Goal: Transaction & Acquisition: Purchase product/service

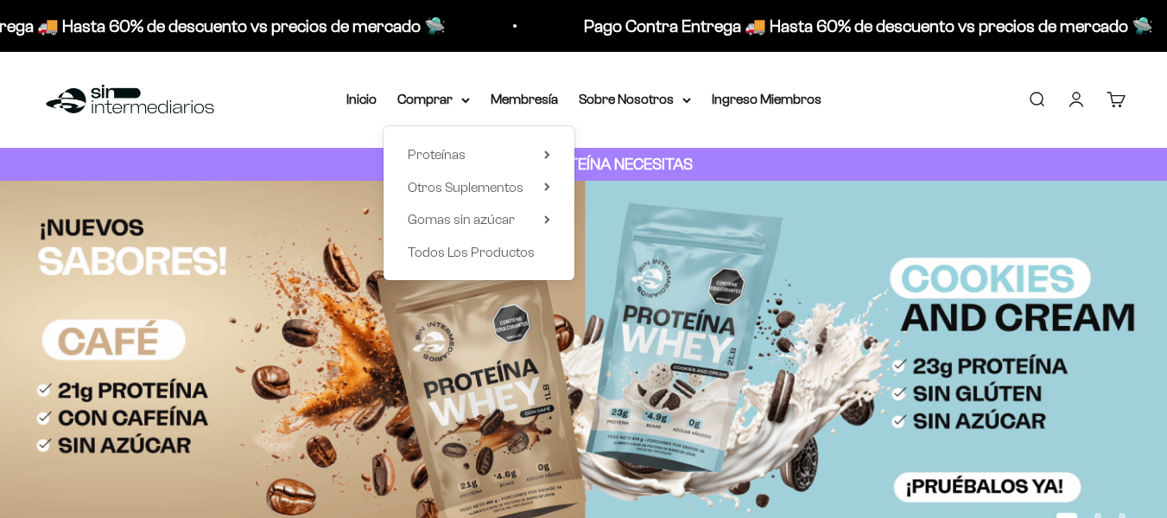
click at [486, 160] on summary "Proteínas" at bounding box center [479, 154] width 143 height 22
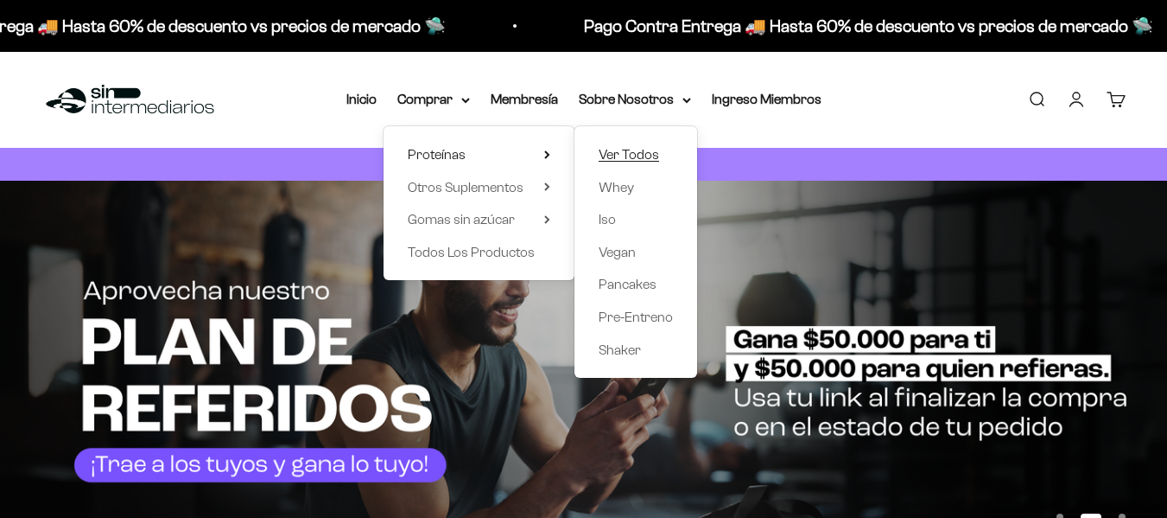
click at [607, 149] on span "Ver Todos" at bounding box center [629, 154] width 60 height 15
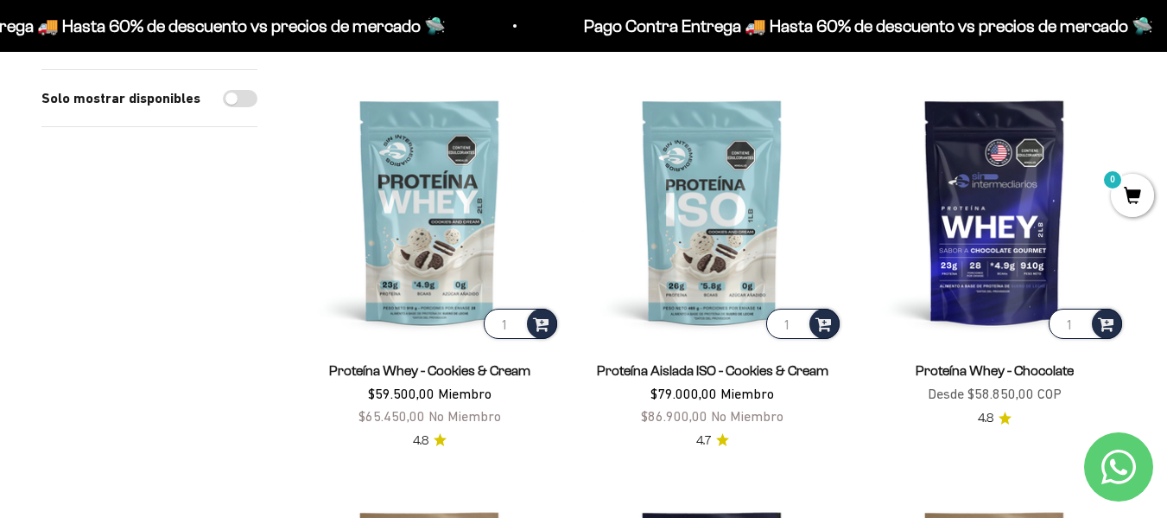
scroll to position [608, 0]
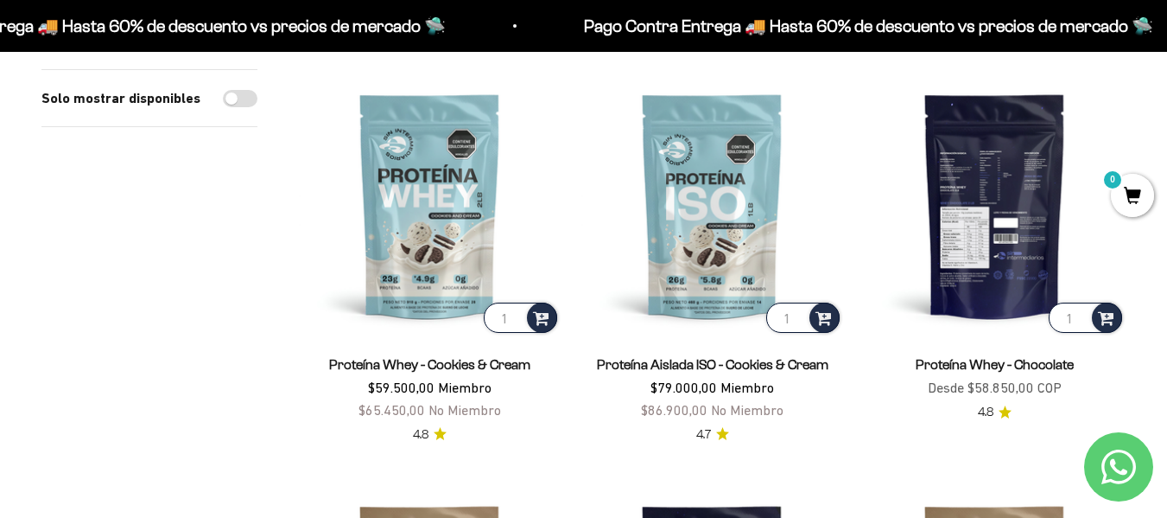
click at [1017, 219] on img at bounding box center [995, 205] width 262 height 262
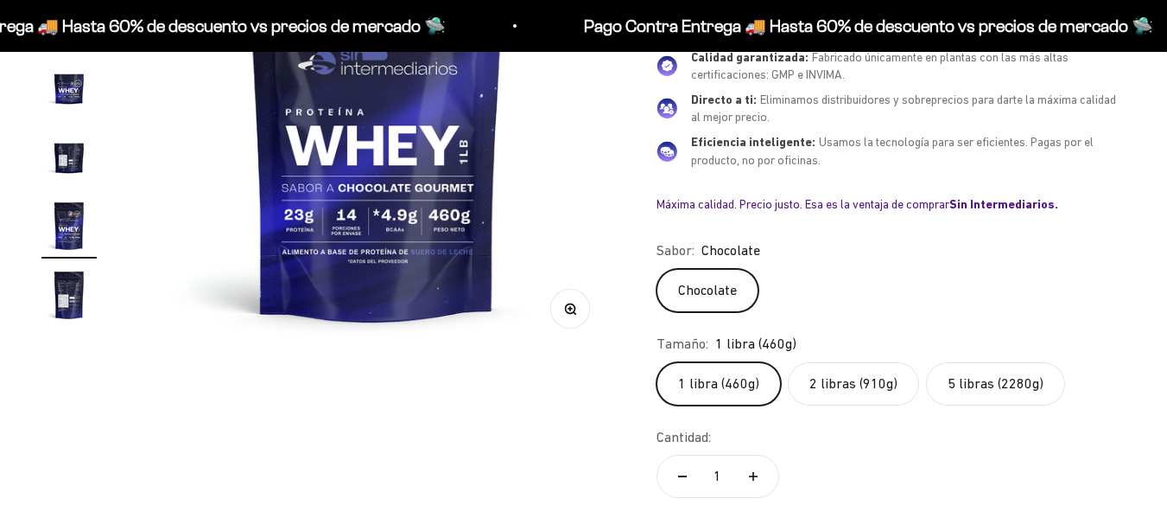
click at [997, 383] on label "5 libras (2280g)" at bounding box center [995, 383] width 139 height 43
click at [657, 362] on input "5 libras (2280g)" at bounding box center [656, 361] width 1 height 1
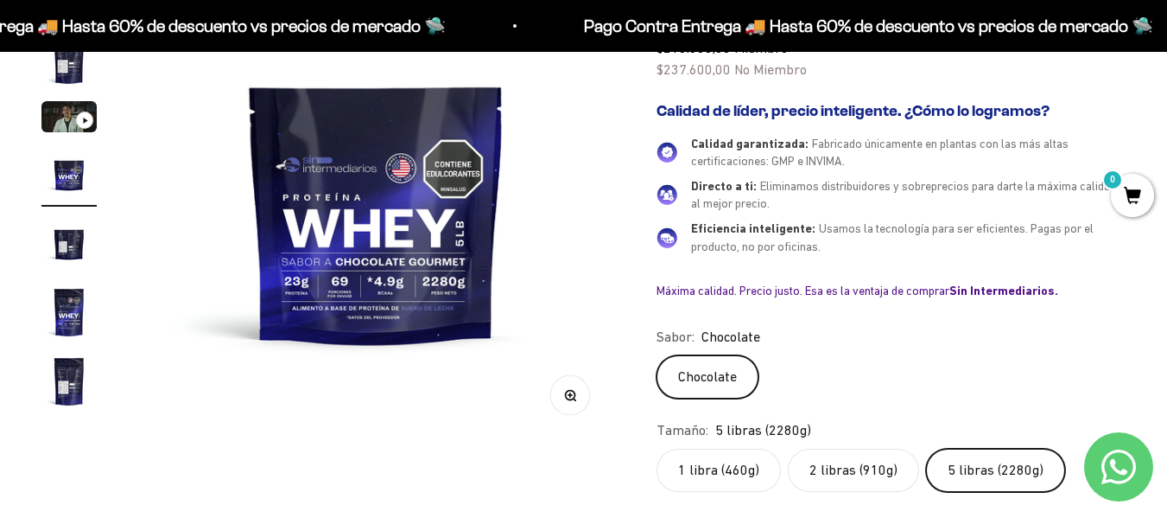
click at [741, 455] on label "1 libra (460g)" at bounding box center [719, 469] width 124 height 43
click at [657, 448] on input "1 libra (460g)" at bounding box center [656, 448] width 1 height 1
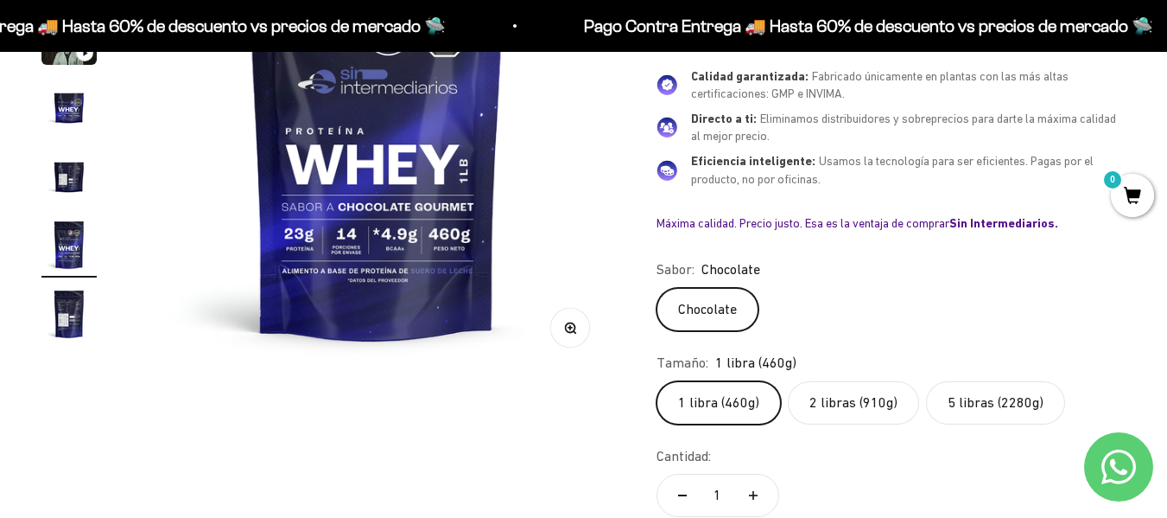
scroll to position [346, 0]
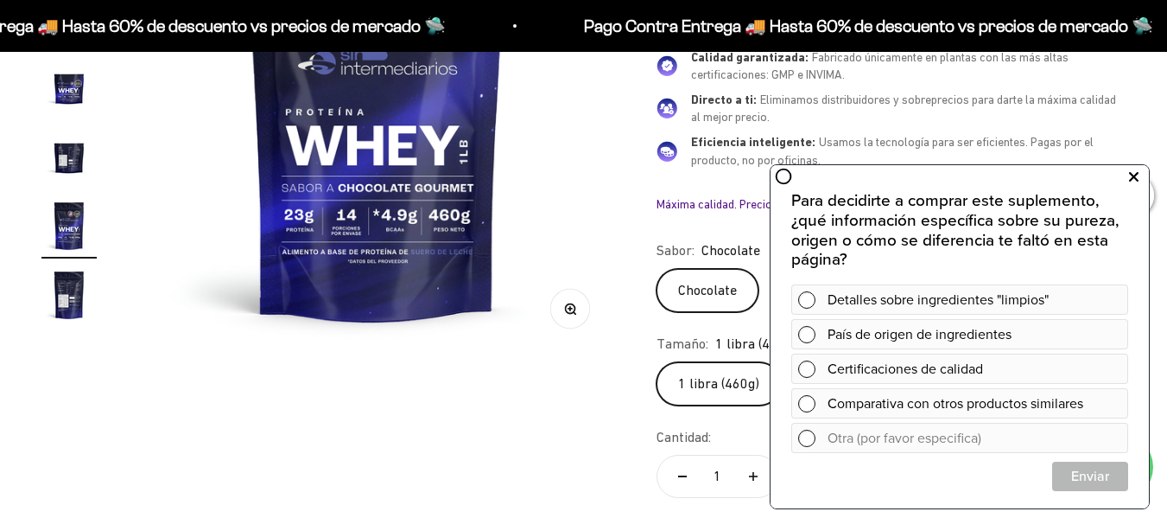
click at [1137, 175] on icon at bounding box center [1134, 177] width 10 height 22
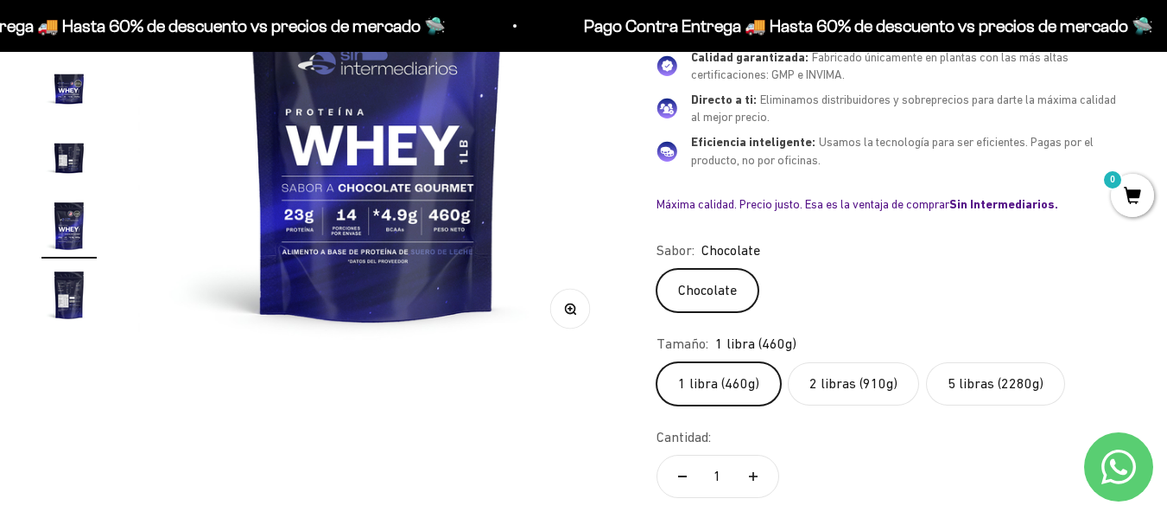
click at [995, 392] on label "5 libras (2280g)" at bounding box center [995, 383] width 139 height 43
click at [657, 362] on input "5 libras (2280g)" at bounding box center [656, 361] width 1 height 1
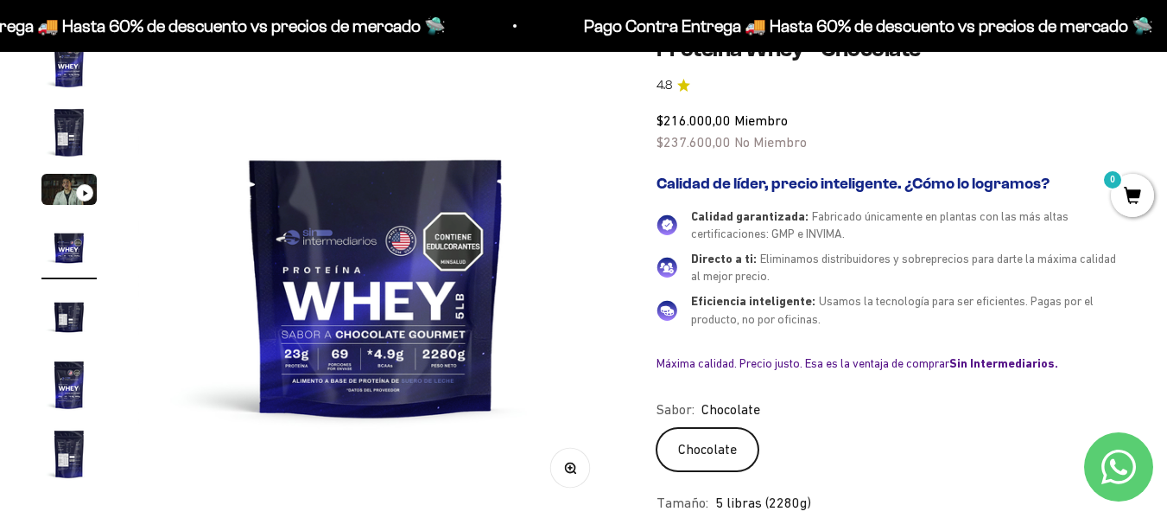
scroll to position [259, 0]
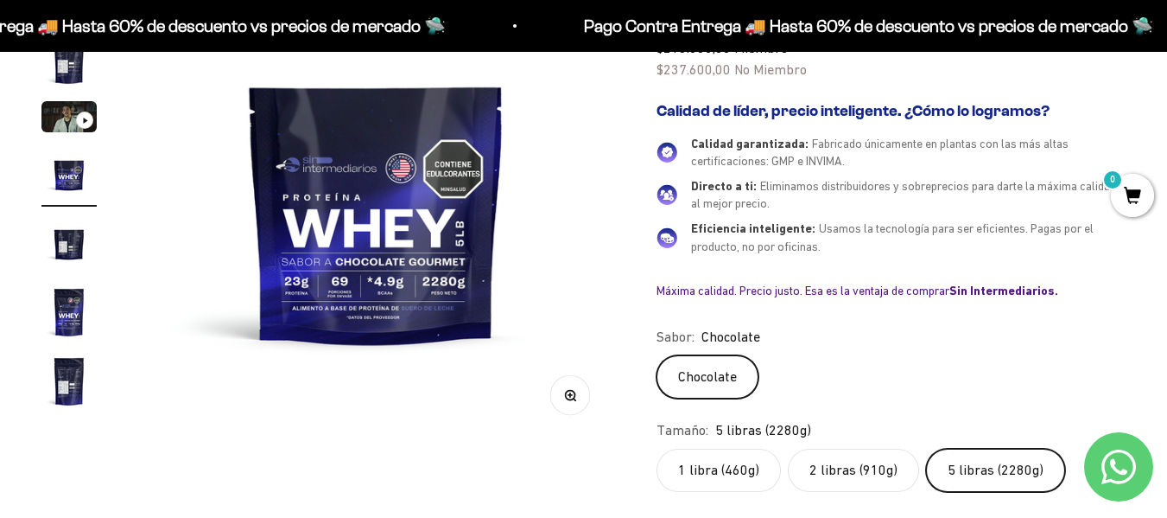
click at [789, 334] on div "Sabor: Chocolate" at bounding box center [891, 337] width 469 height 22
click at [386, 272] on img at bounding box center [376, 201] width 477 height 477
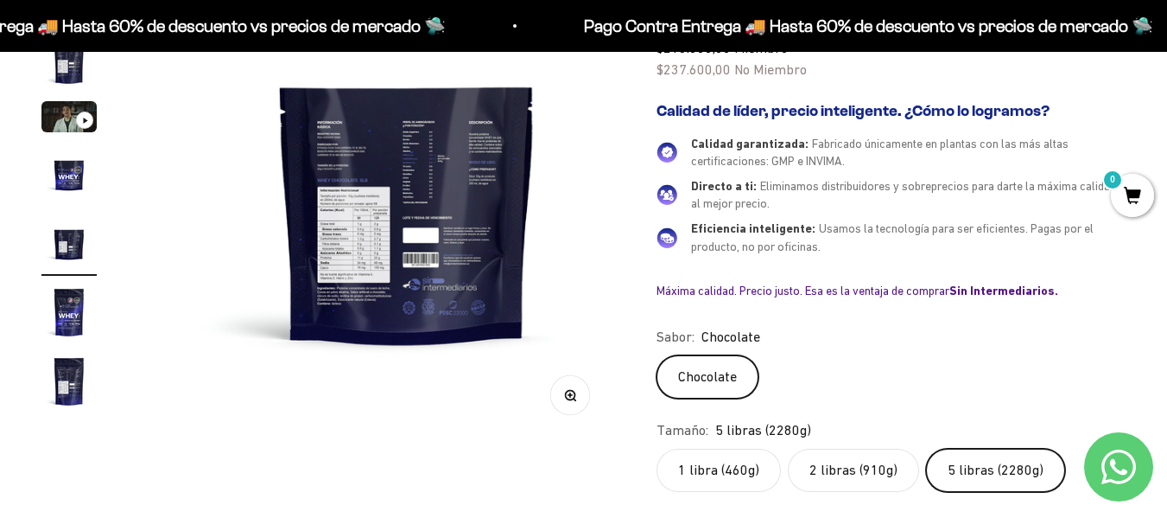
scroll to position [0, 1948]
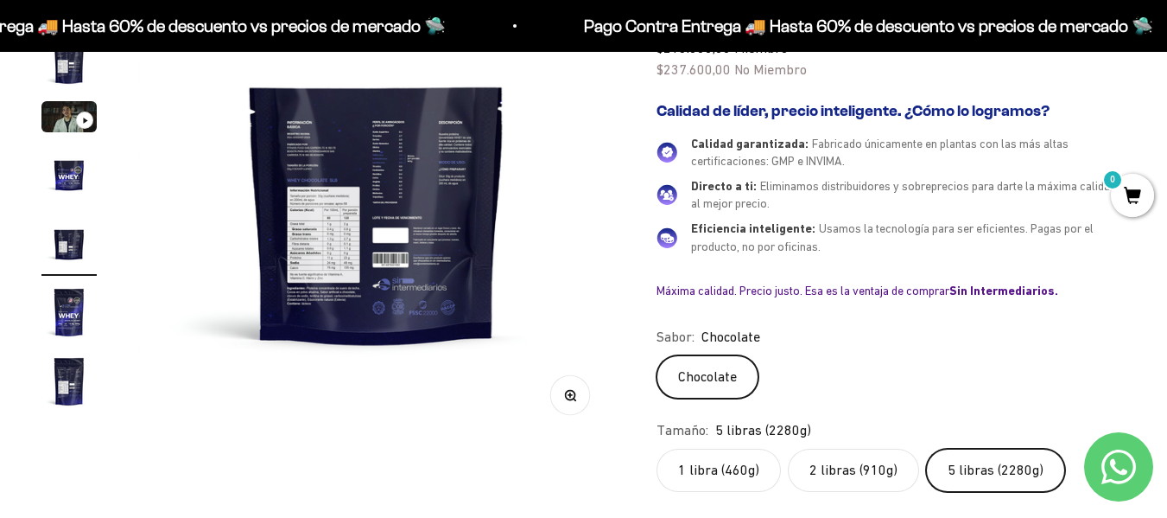
click at [578, 400] on button "Zoom" at bounding box center [569, 395] width 39 height 39
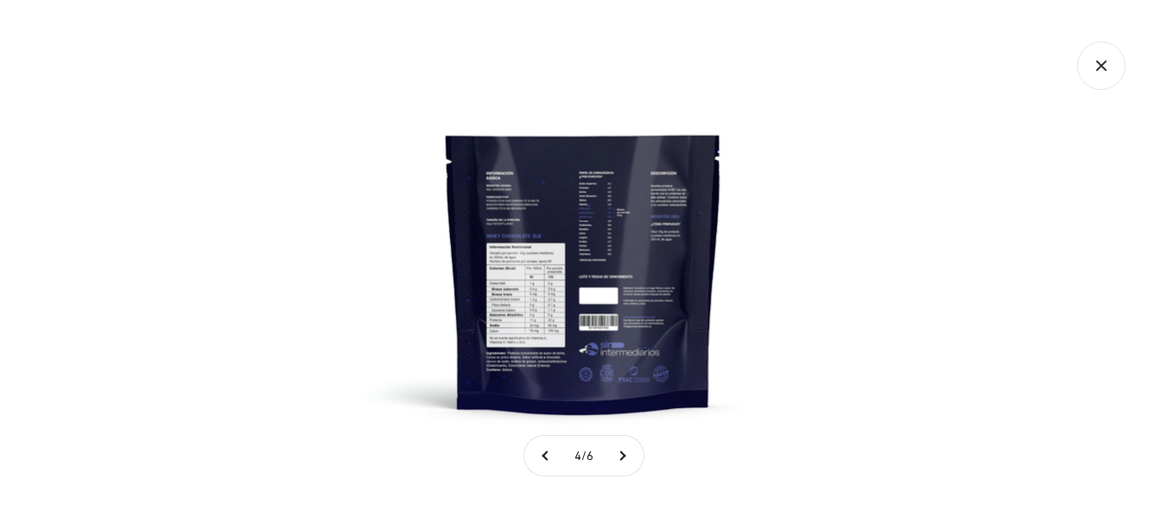
click at [486, 205] on img at bounding box center [584, 259] width 518 height 518
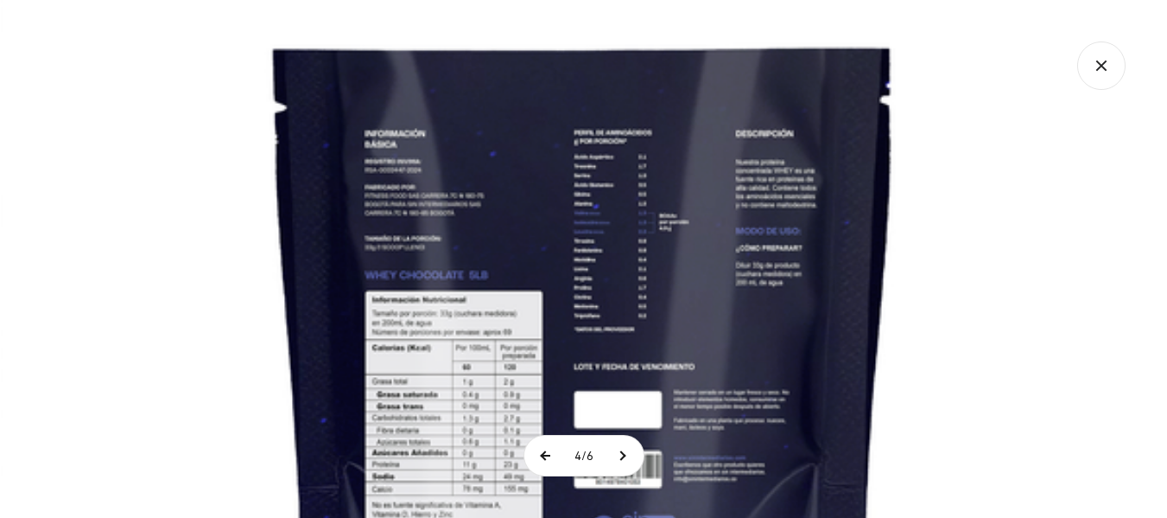
click at [524, 463] on button at bounding box center [545, 455] width 43 height 40
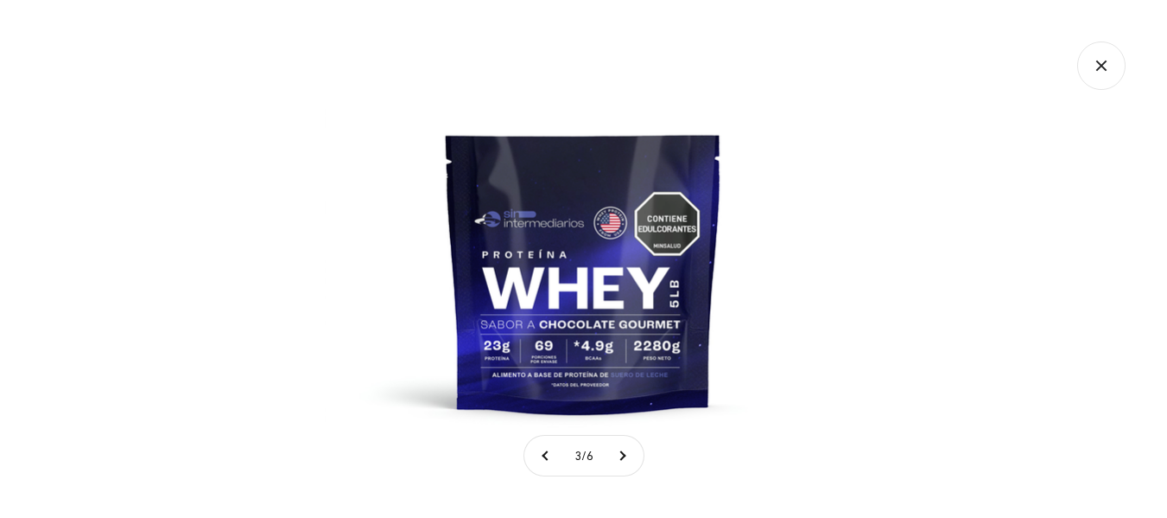
click at [569, 351] on img at bounding box center [584, 259] width 518 height 518
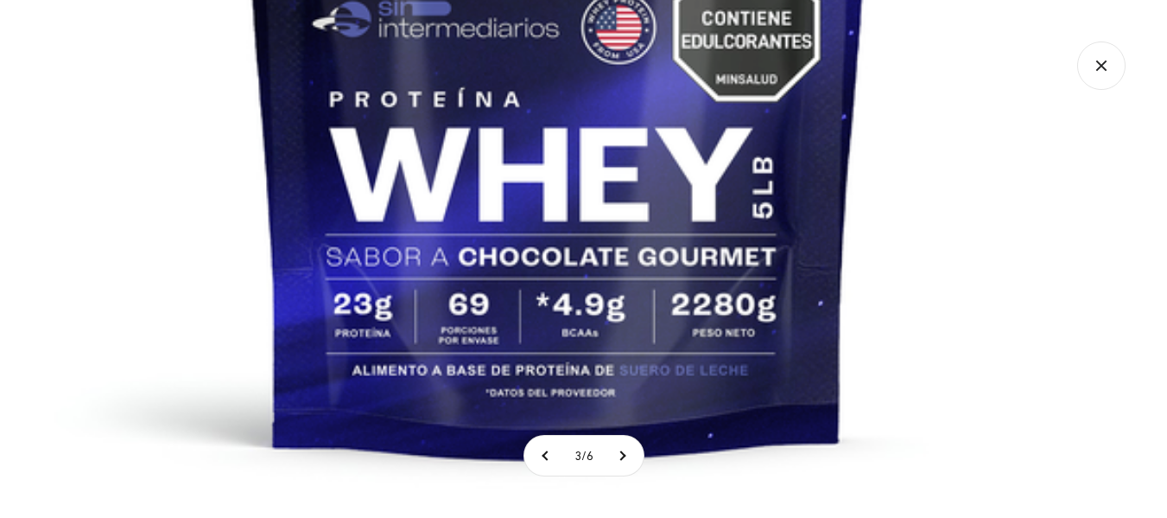
click at [492, 210] on img at bounding box center [558, 109] width 1166 height 1166
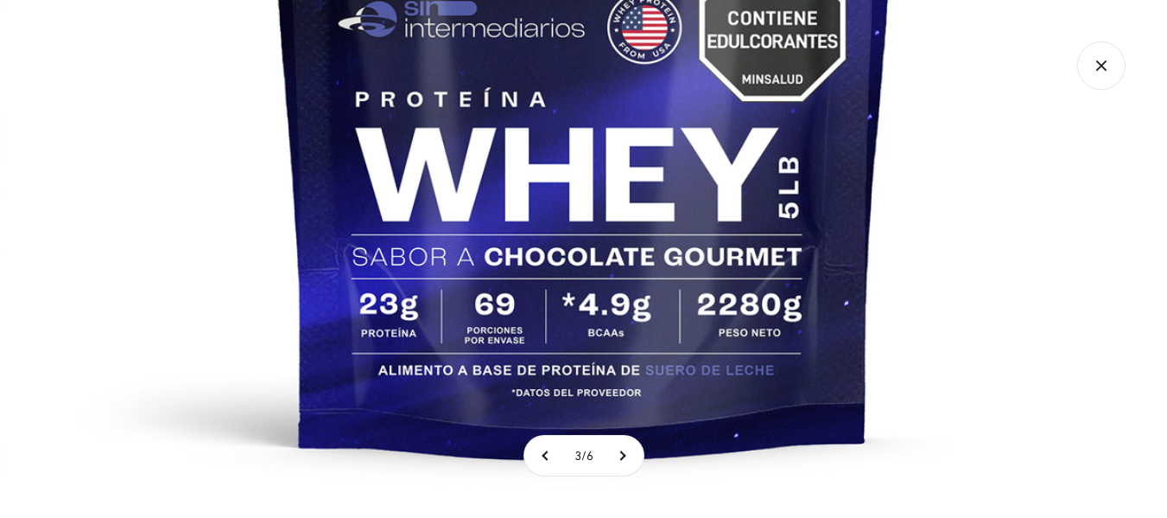
click at [1128, 79] on img at bounding box center [584, 109] width 1166 height 1166
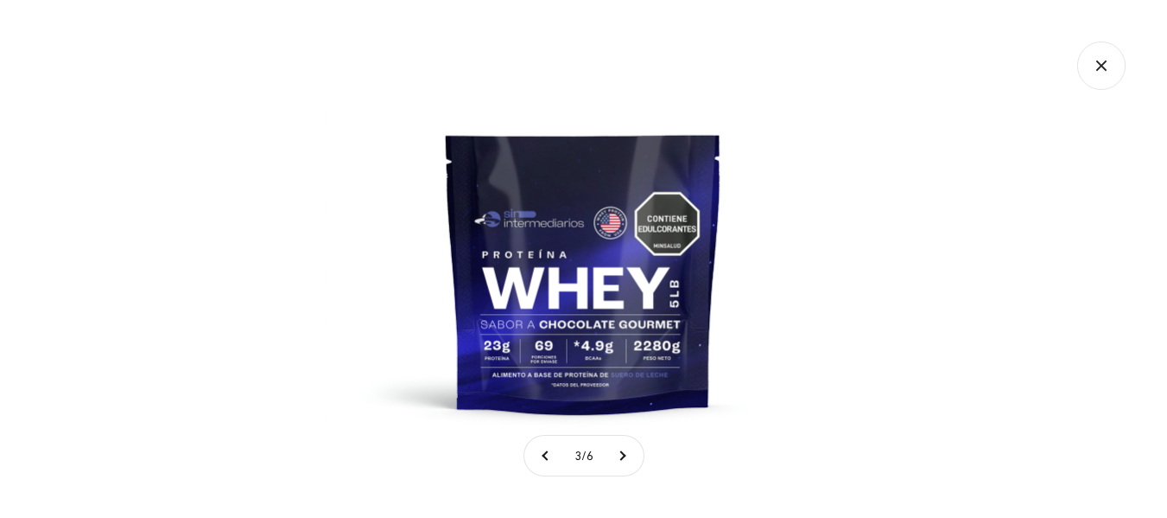
click at [1116, 79] on icon "Cerrar galería" at bounding box center [1101, 65] width 48 height 48
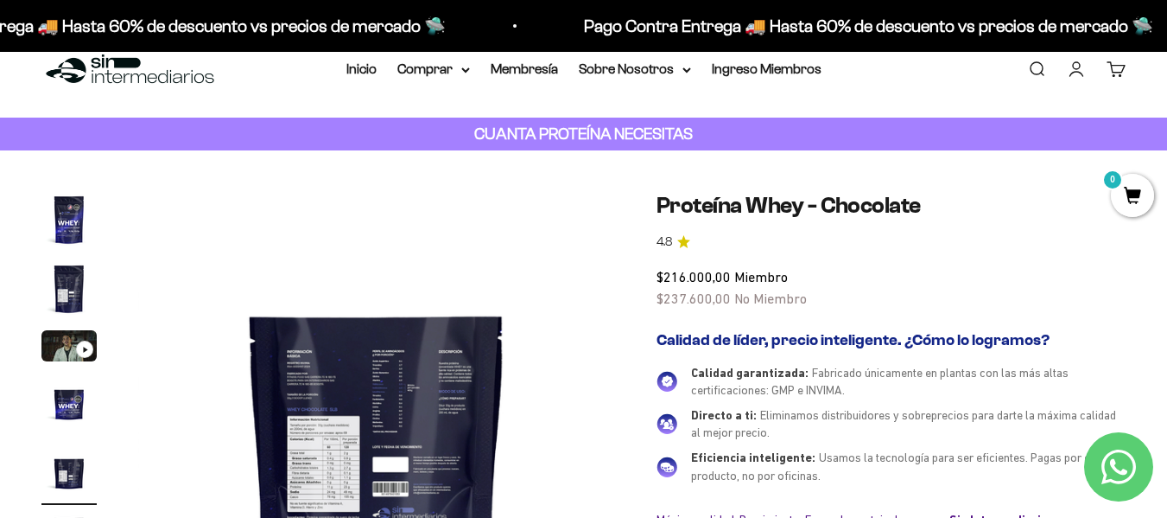
scroll to position [0, 0]
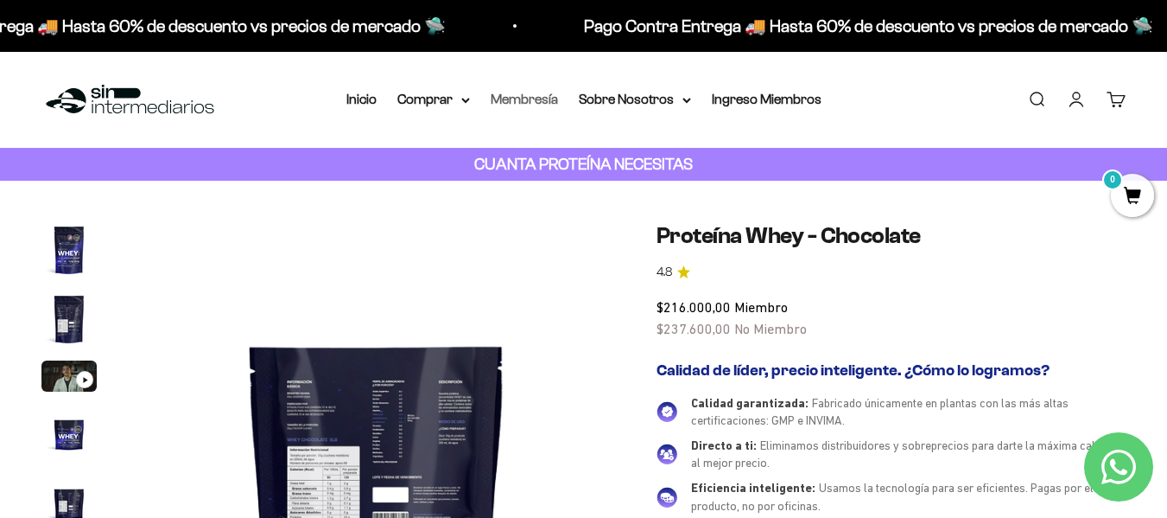
click at [518, 101] on link "Membresía" at bounding box center [524, 99] width 67 height 15
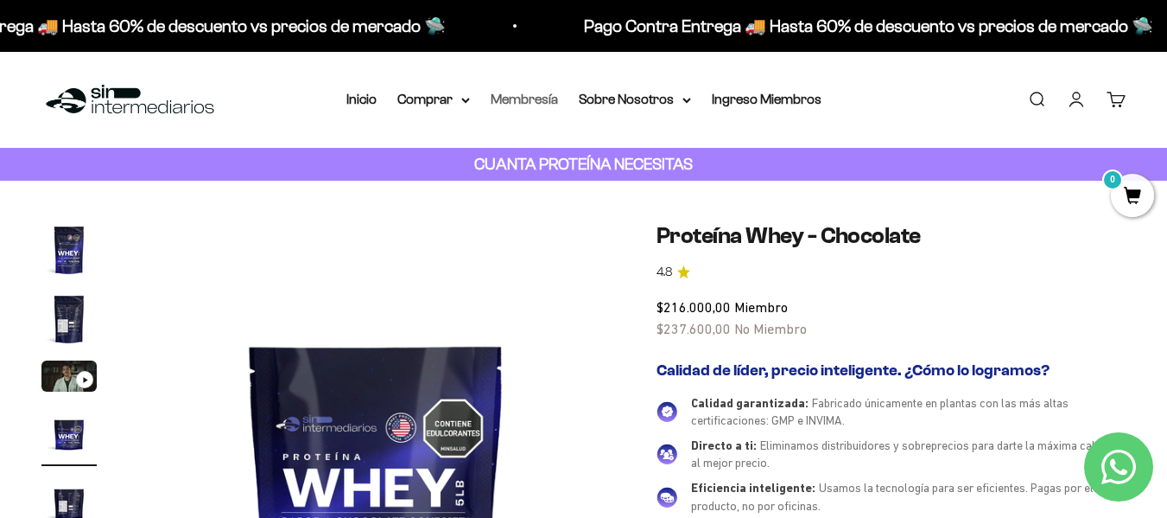
click at [500, 101] on link "Membresía" at bounding box center [524, 99] width 67 height 15
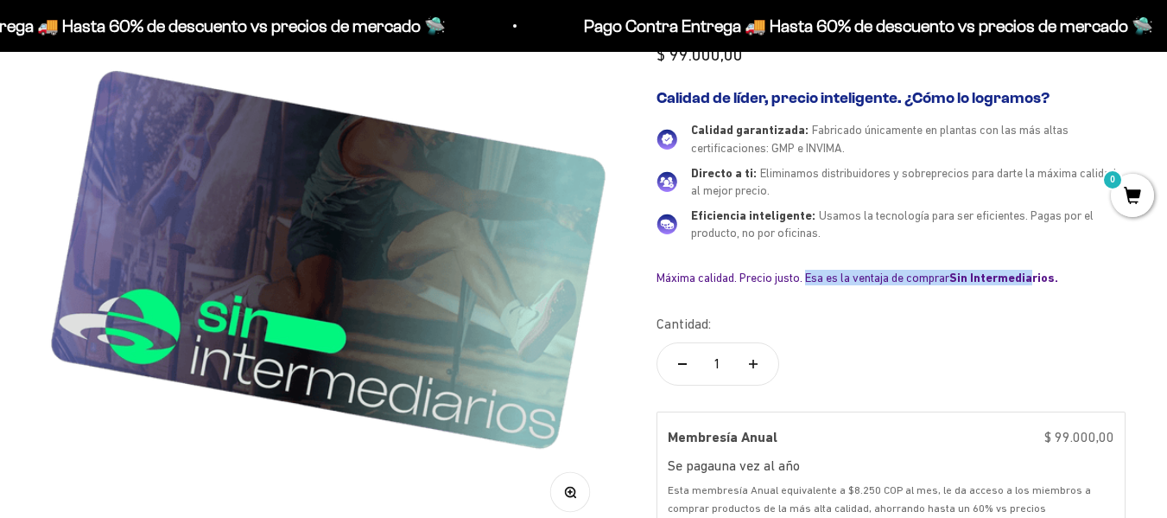
drag, startPoint x: 798, startPoint y: 274, endPoint x: 1033, endPoint y: 289, distance: 235.5
click at [1040, 280] on div "Máxima calidad. Precio justo. Esa es la ventaja de comprar Sin Intermediarios." at bounding box center [891, 278] width 469 height 16
click at [949, 299] on safe-sticky "Membresía Anual 4.9 $ 99.000,00 Calidad de líder, precio inteligente. ¿Cómo lo …" at bounding box center [891, 413] width 469 height 900
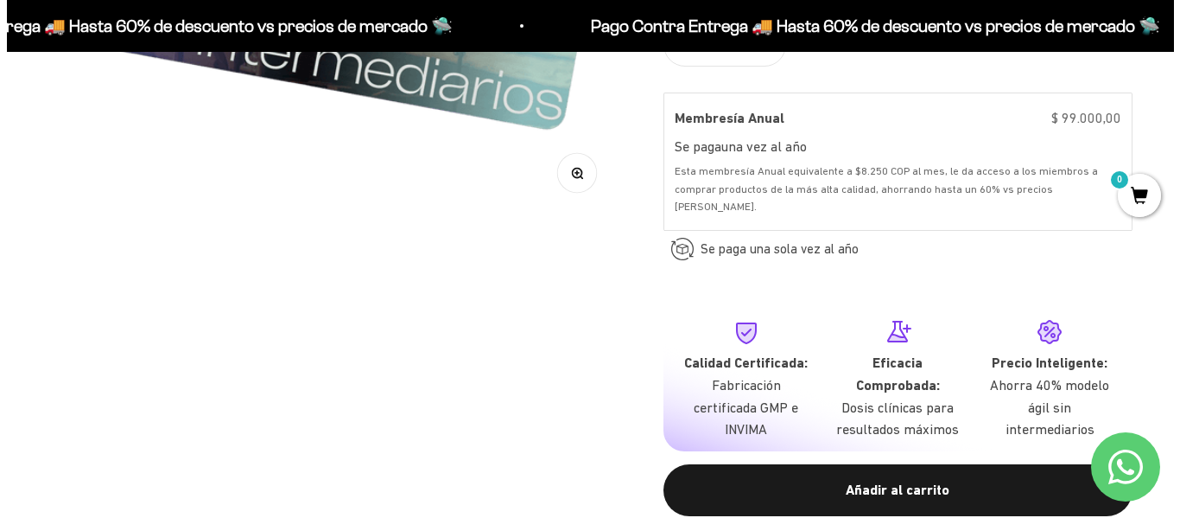
scroll to position [605, 0]
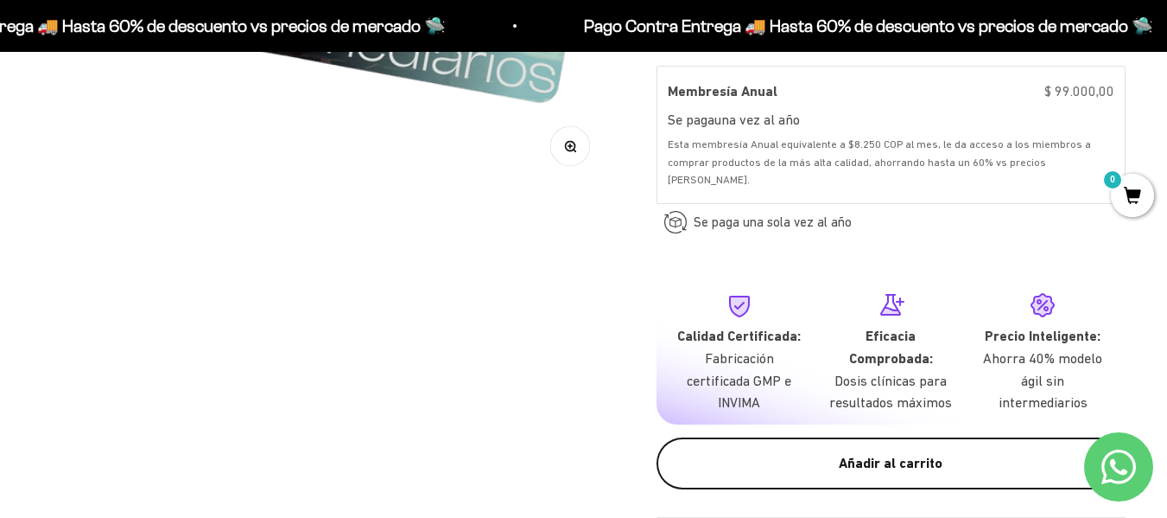
click at [844, 437] on button "Añadir al carrito" at bounding box center [891, 463] width 469 height 52
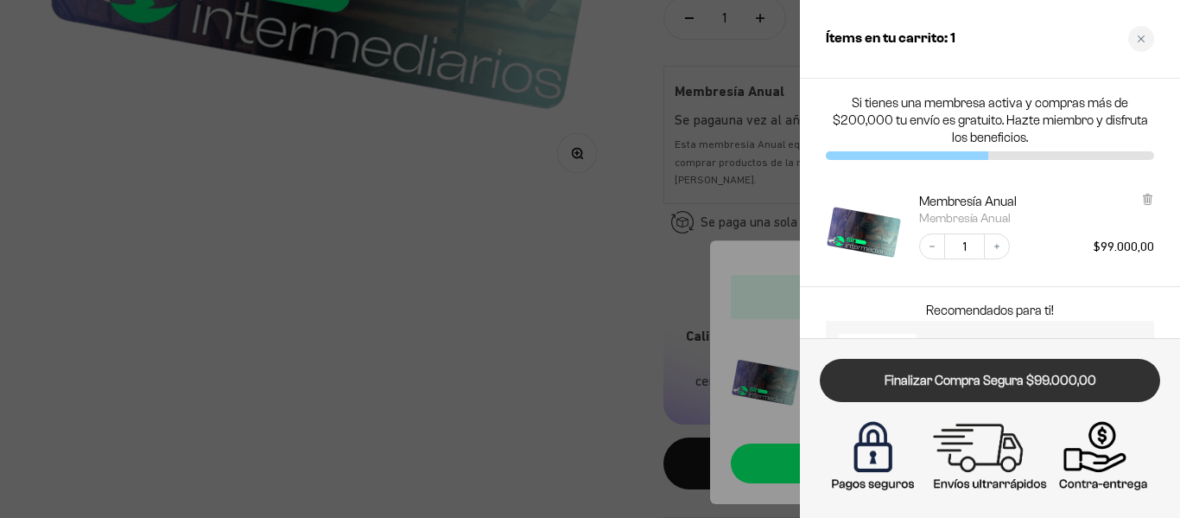
click at [964, 378] on link "Finalizar Compra Segura $99.000,00" at bounding box center [990, 381] width 340 height 44
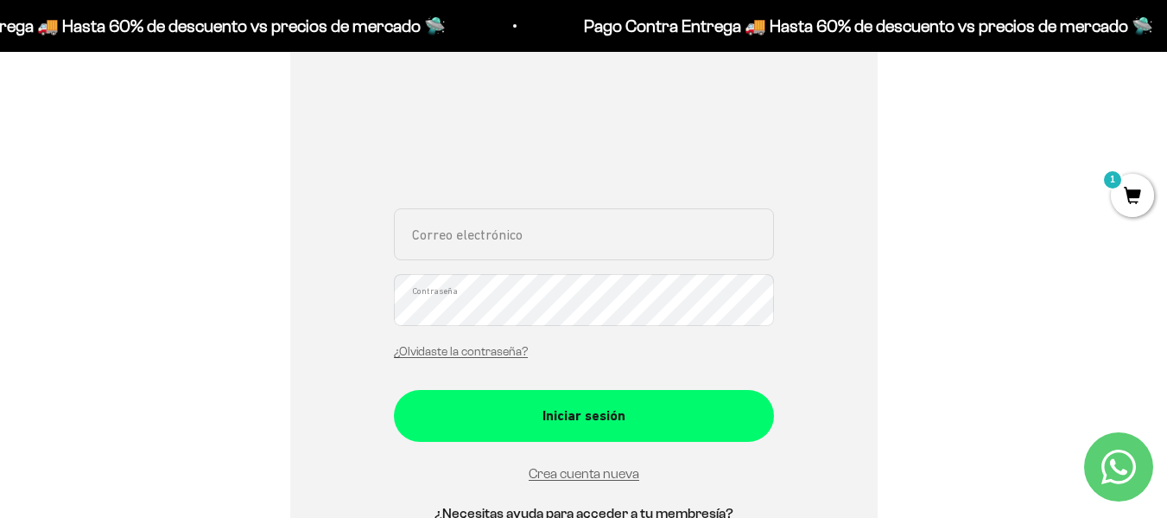
scroll to position [432, 0]
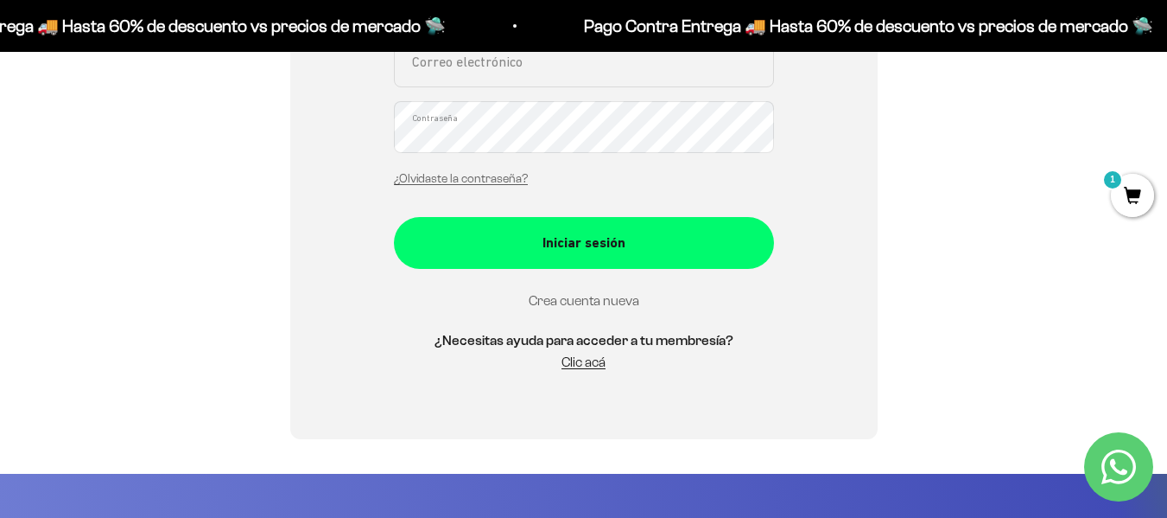
click at [616, 301] on link "Crea cuenta nueva" at bounding box center [584, 300] width 111 height 15
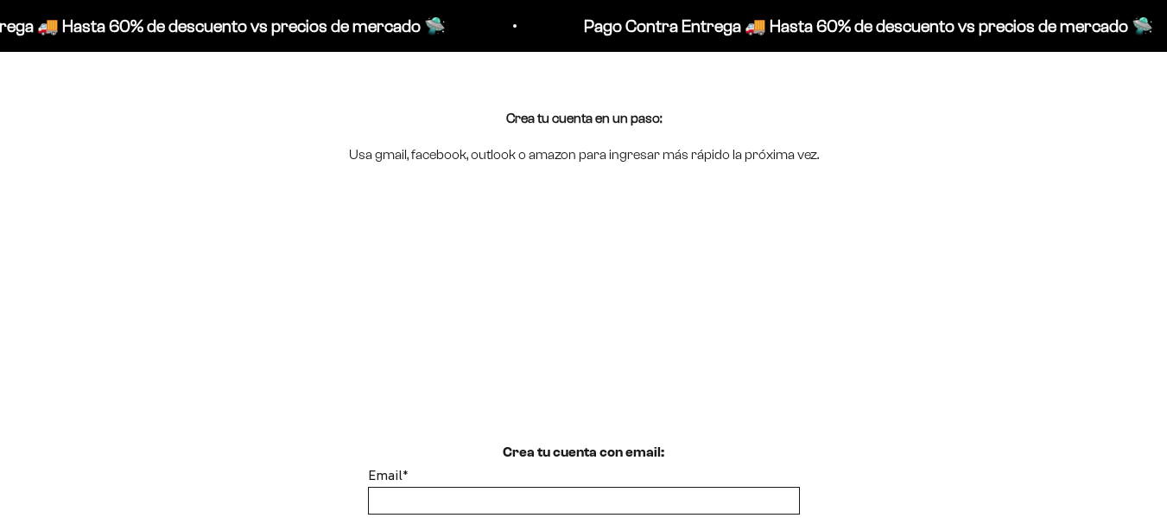
scroll to position [259, 0]
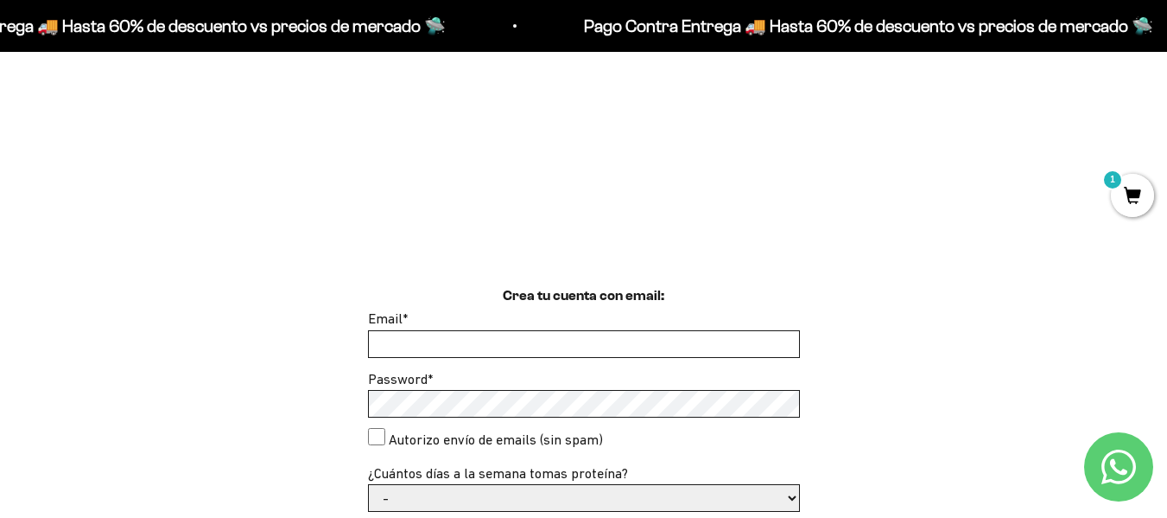
click at [467, 338] on input "Email *" at bounding box center [584, 344] width 430 height 26
click at [464, 347] on input "Email *" at bounding box center [584, 344] width 430 height 26
type input "[EMAIL_ADDRESS][DOMAIN_NAME]"
click at [380, 433] on consent"] "Autorizo envío de emails (sin spam)" at bounding box center [376, 436] width 17 height 17
checkbox consent"] "true"
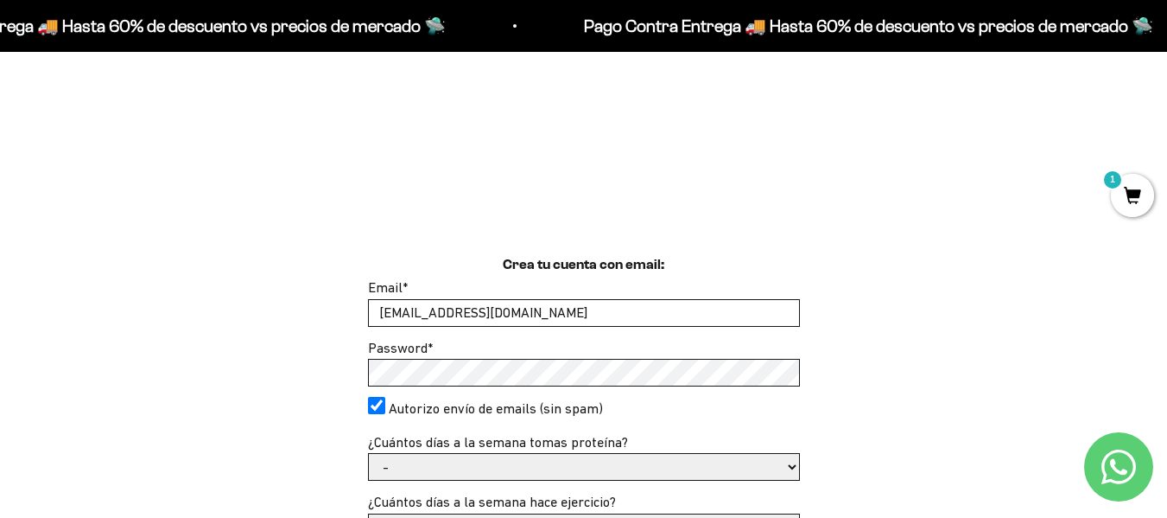
scroll to position [346, 0]
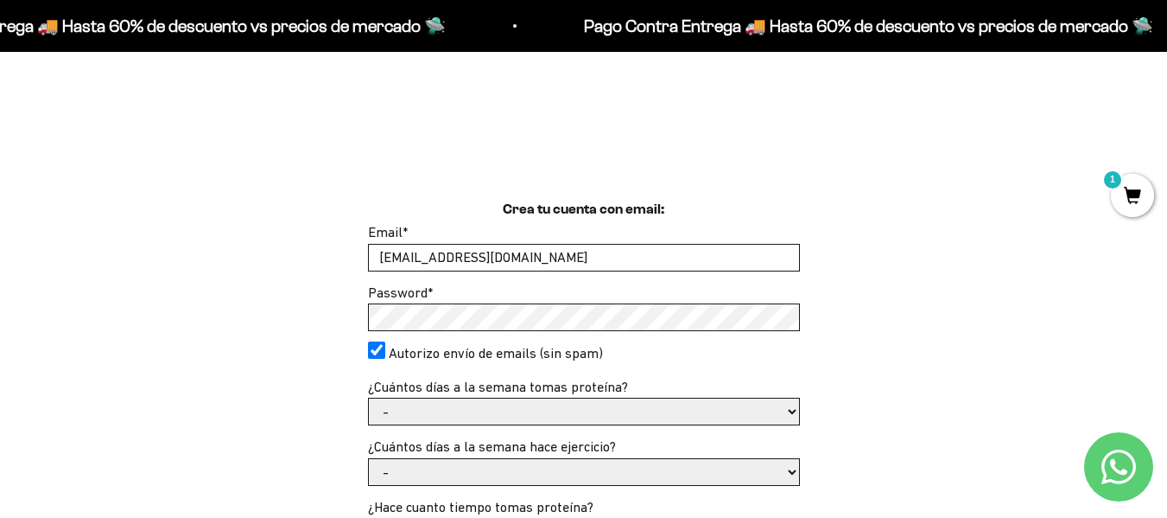
click at [552, 411] on select "- 1 o 2 3 a 5 6 o 7" at bounding box center [584, 411] width 430 height 26
select select "3 a 5"
click at [369, 398] on select "- 1 o 2 3 a 5 6 o 7" at bounding box center [584, 411] width 430 height 26
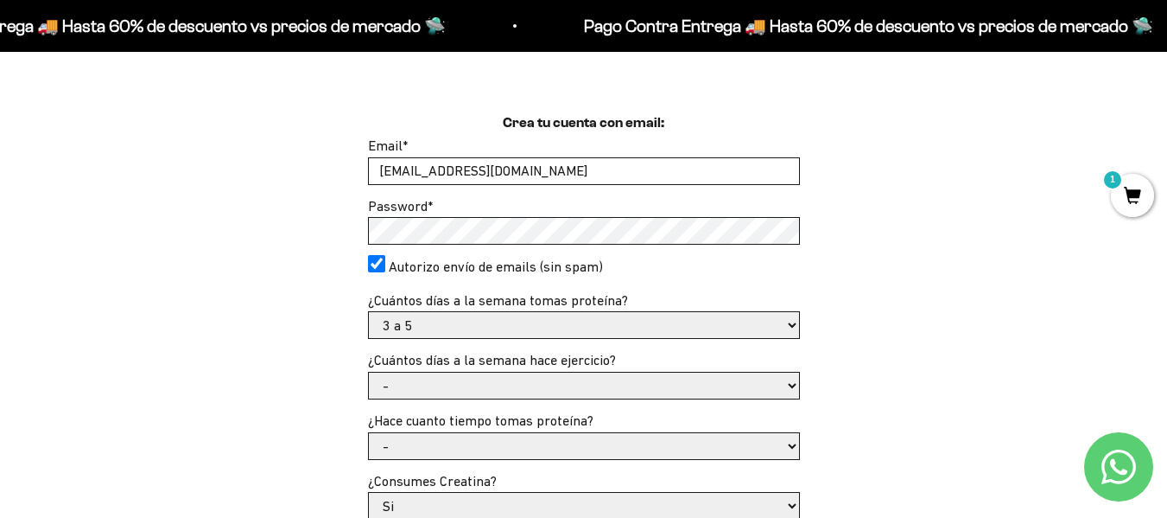
click at [485, 387] on select "- No hago 1 a 2 días 3 a 5 días 6 o 7 días" at bounding box center [584, 385] width 430 height 26
select select "3 a 5 días"
click at [369, 372] on select "- No hago 1 a 2 días 3 a 5 días 6 o 7 días" at bounding box center [584, 385] width 430 height 26
click at [476, 450] on select "- Apenas estoy empezando Menos de 6 meses Más de 6 meses Hace más de un año" at bounding box center [584, 446] width 430 height 26
select select "Apenas estoy empezando"
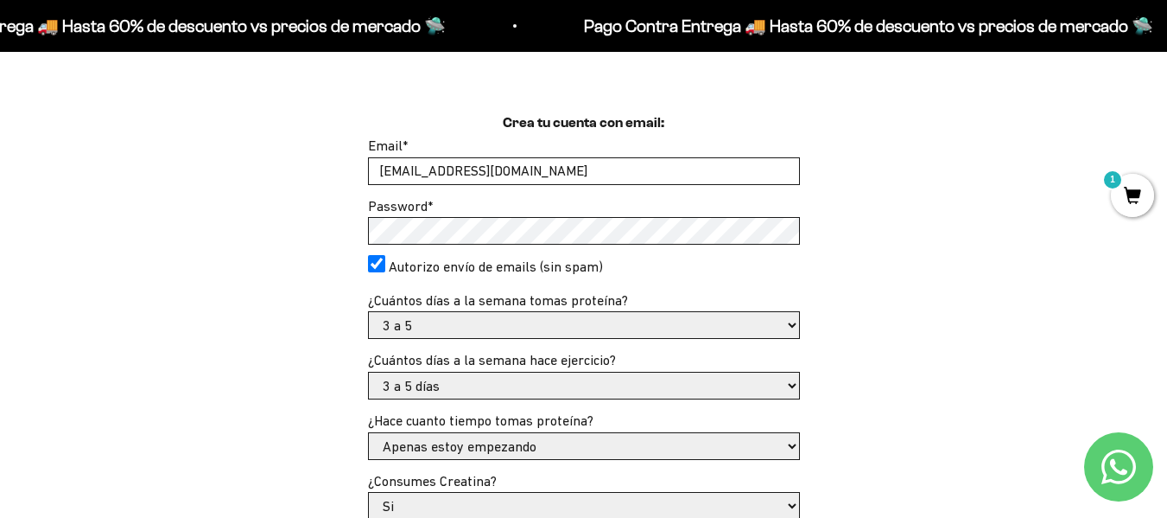
click at [369, 433] on select "- Apenas estoy empezando Menos de 6 meses Más de 6 meses Hace más de un año" at bounding box center [584, 446] width 430 height 26
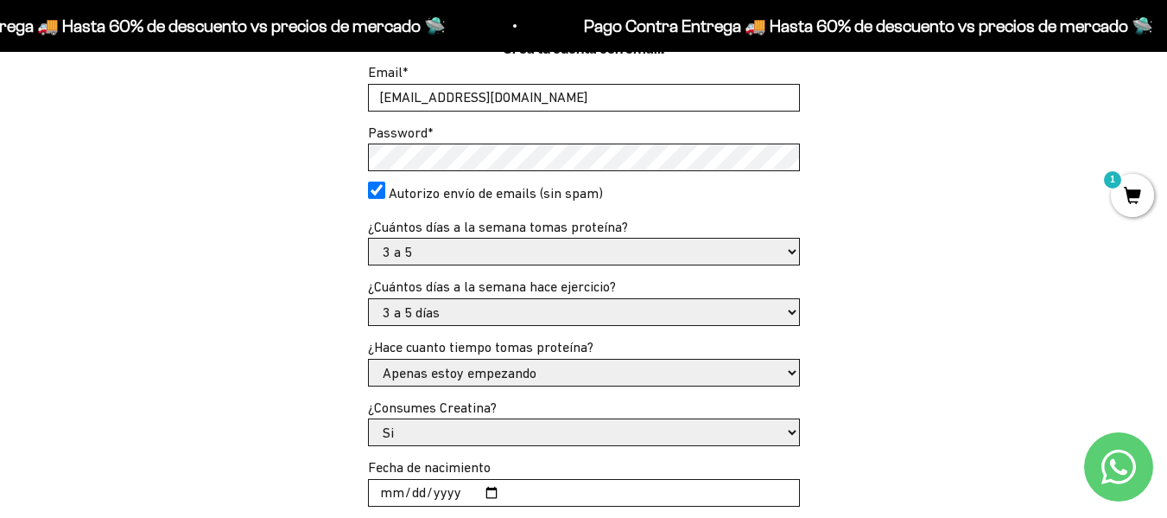
scroll to position [605, 0]
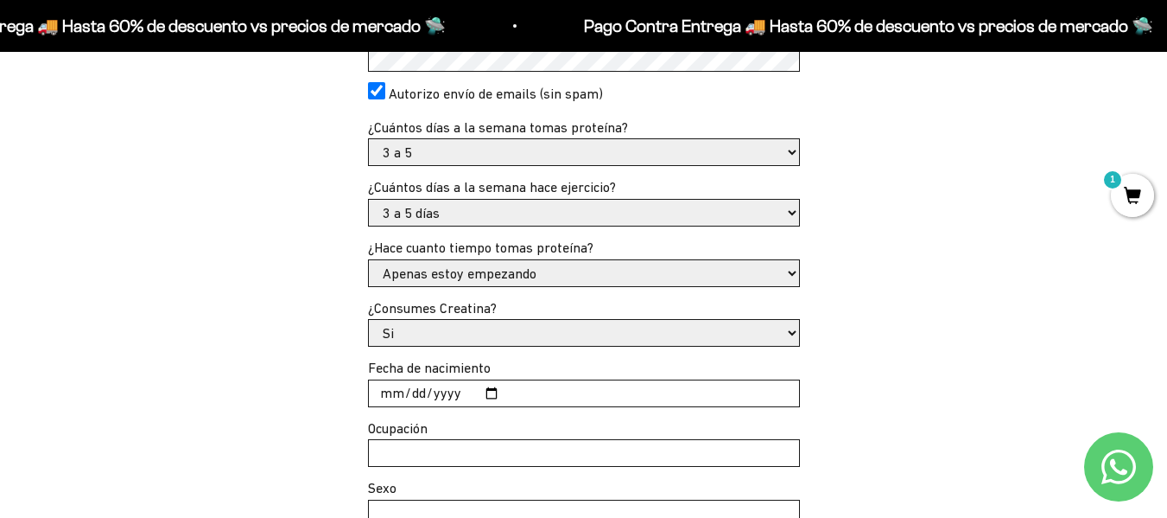
click at [471, 328] on select "Si No" at bounding box center [584, 333] width 430 height 26
click at [369, 320] on select "Si No" at bounding box center [584, 333] width 430 height 26
click at [484, 385] on input "Fecha de nacimiento" at bounding box center [584, 393] width 430 height 26
type input "[DATE]"
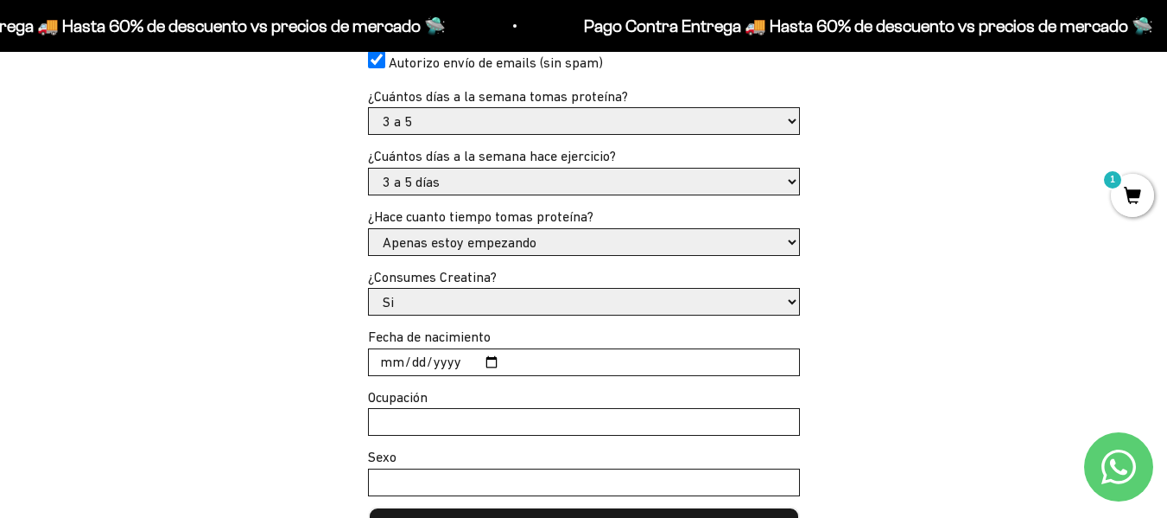
scroll to position [691, 0]
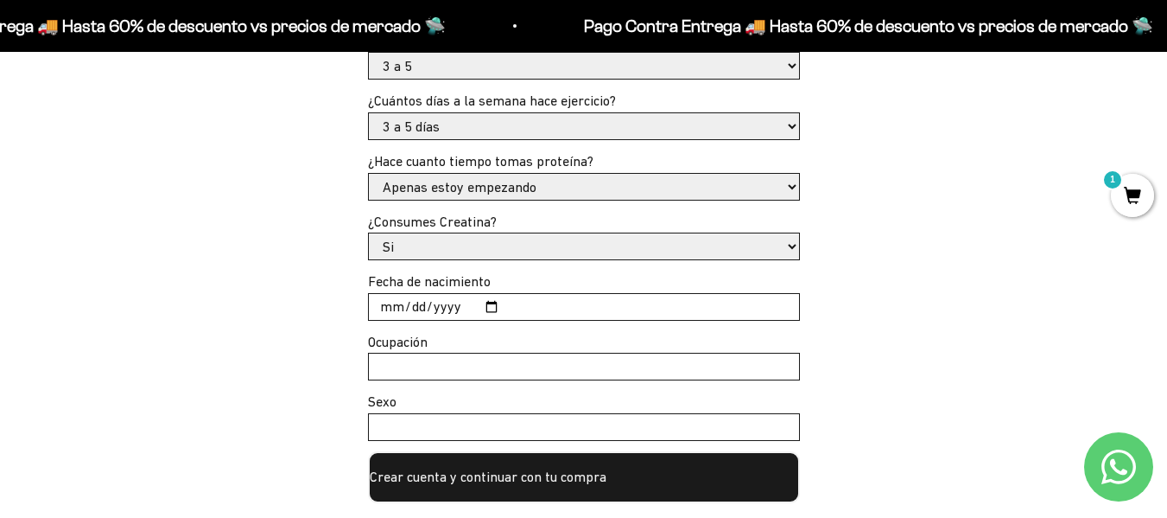
click at [434, 364] on input "Ocupación" at bounding box center [584, 366] width 430 height 26
type input "medico"
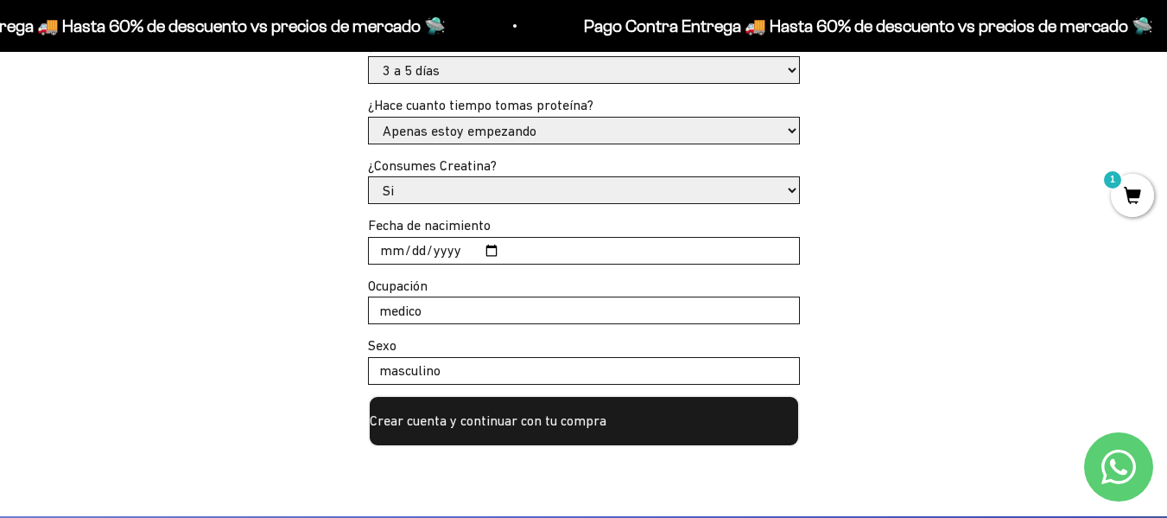
scroll to position [778, 0]
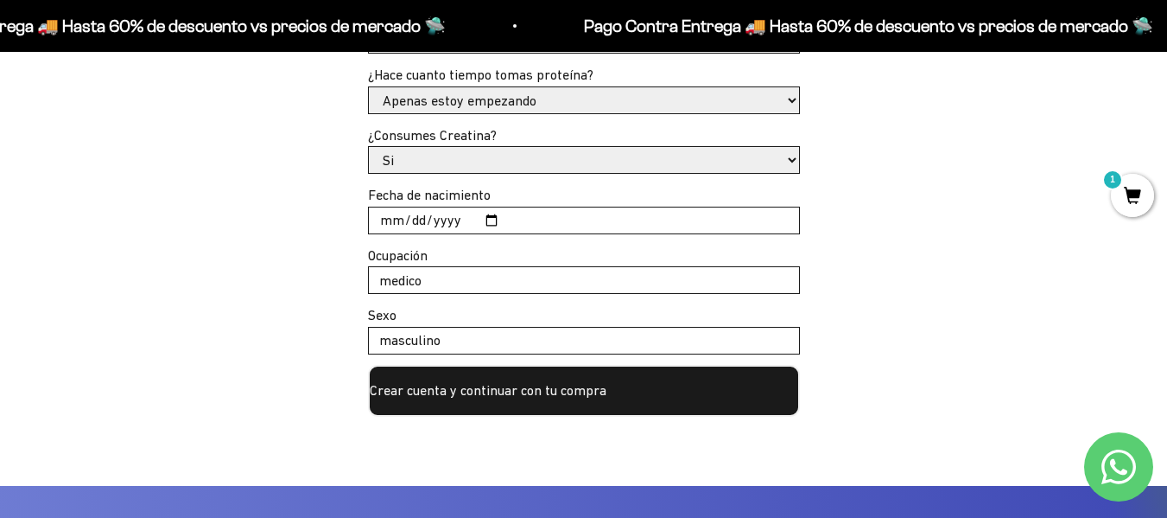
type input "masculino"
click at [515, 374] on button "Crear cuenta y continuar con tu compra" at bounding box center [584, 391] width 432 height 52
